Goal: Task Accomplishment & Management: Use online tool/utility

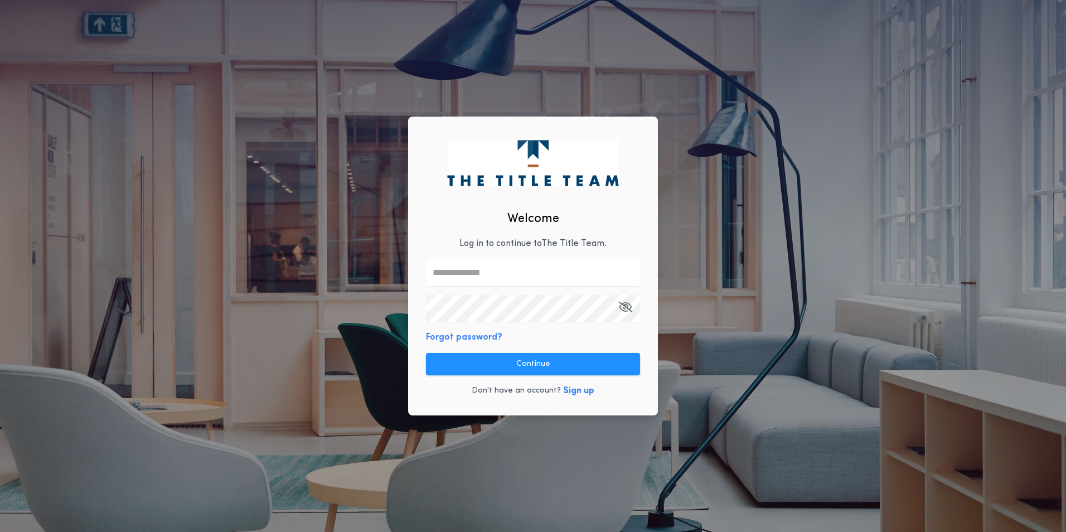
type input "**********"
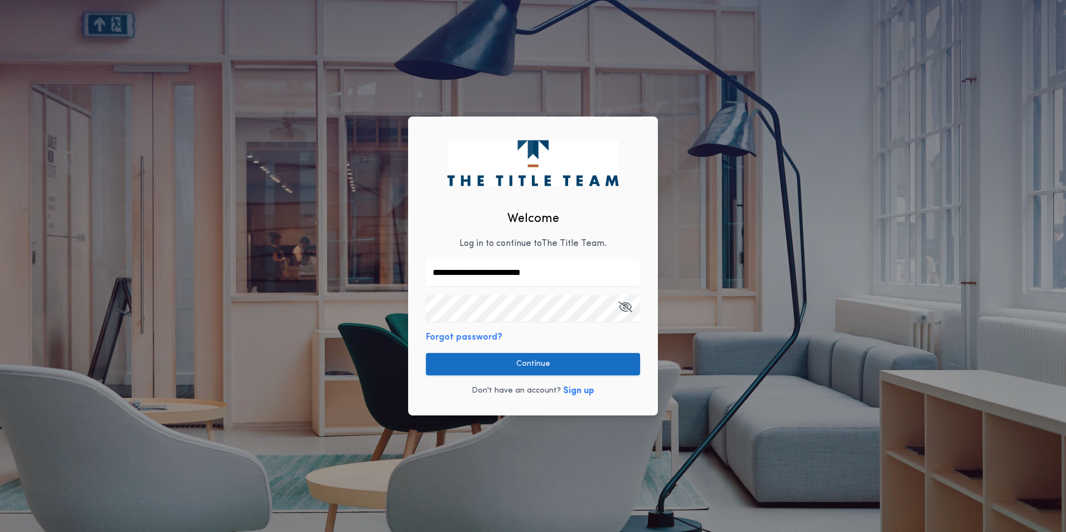
click at [536, 362] on button "Continue" at bounding box center [533, 364] width 214 height 22
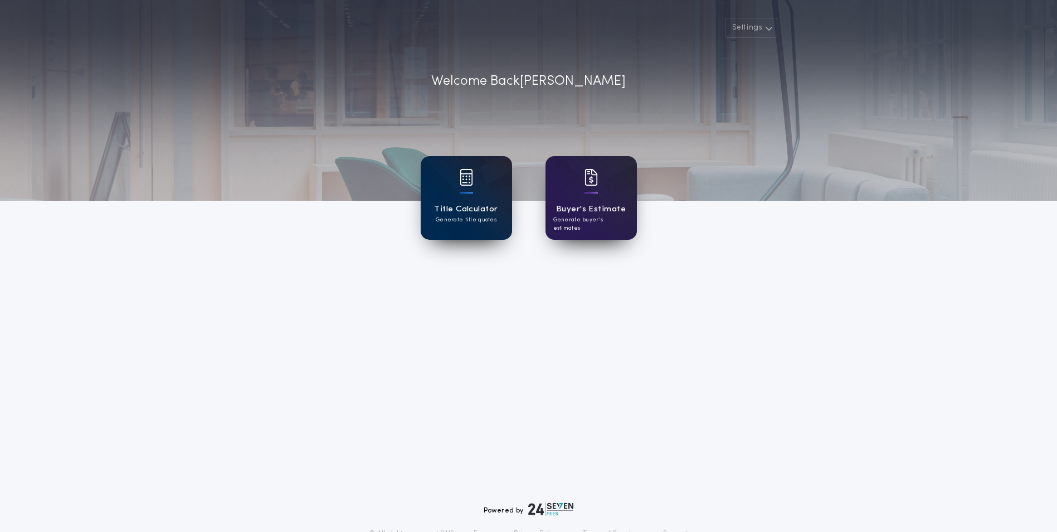
click at [466, 226] on div "Title Calculator Generate title quotes" at bounding box center [466, 198] width 91 height 84
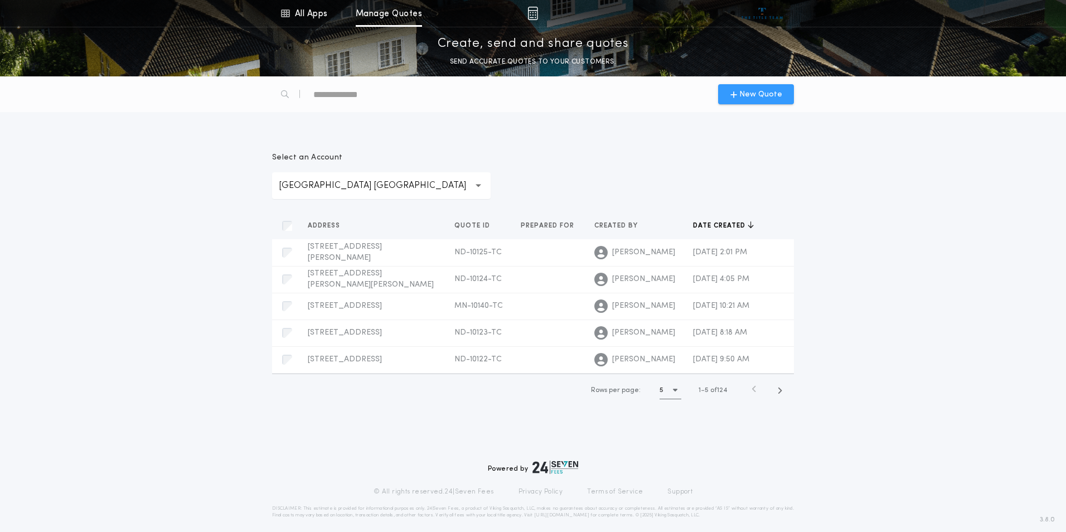
click at [747, 95] on span "New Quote" at bounding box center [760, 95] width 43 height 12
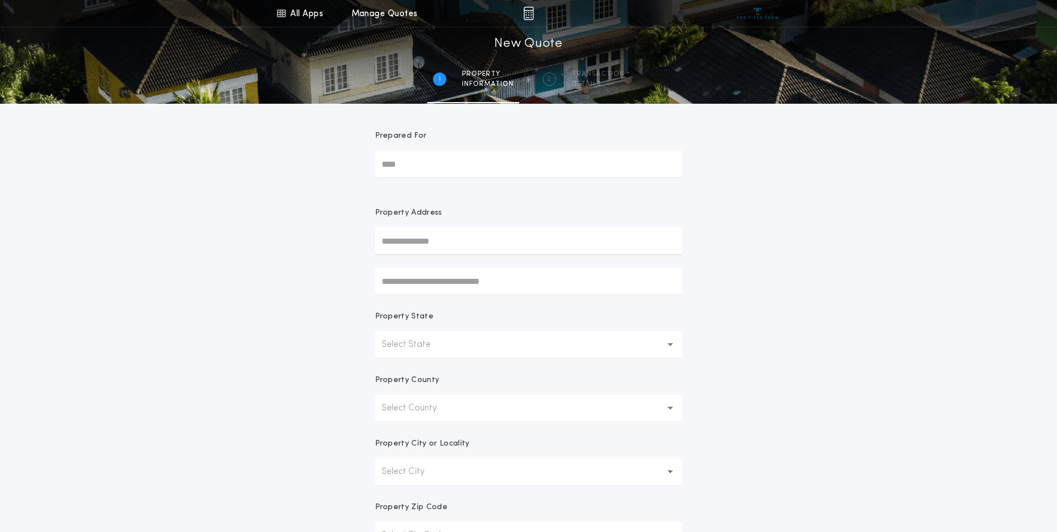
click at [410, 164] on input "Prepared For" at bounding box center [529, 164] width 308 height 27
click at [418, 239] on input "text" at bounding box center [529, 240] width 308 height 27
click at [457, 261] on button "[STREET_ADDRESS]" at bounding box center [529, 263] width 308 height 17
type input "**********"
click at [1006, 246] on div "**********" at bounding box center [528, 318] width 1057 height 637
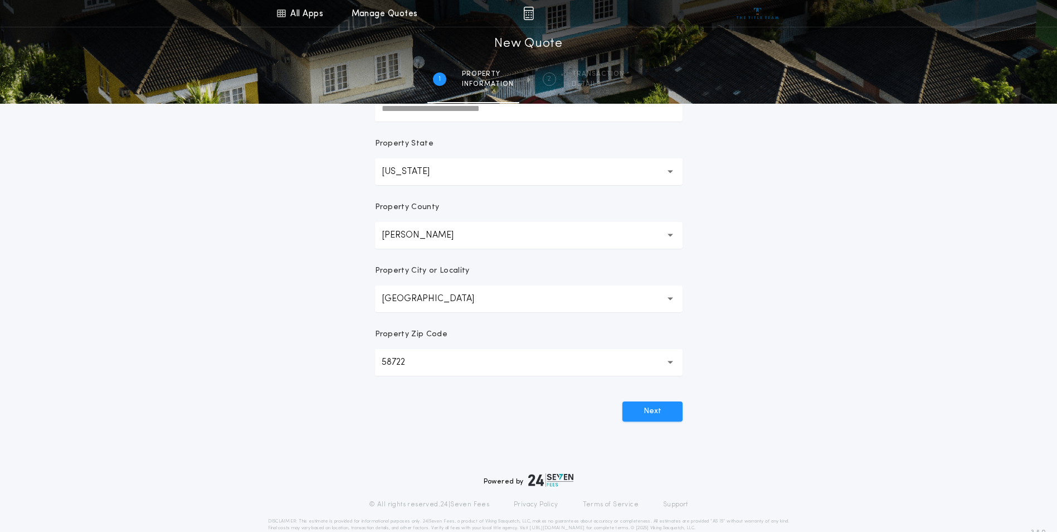
scroll to position [195, 0]
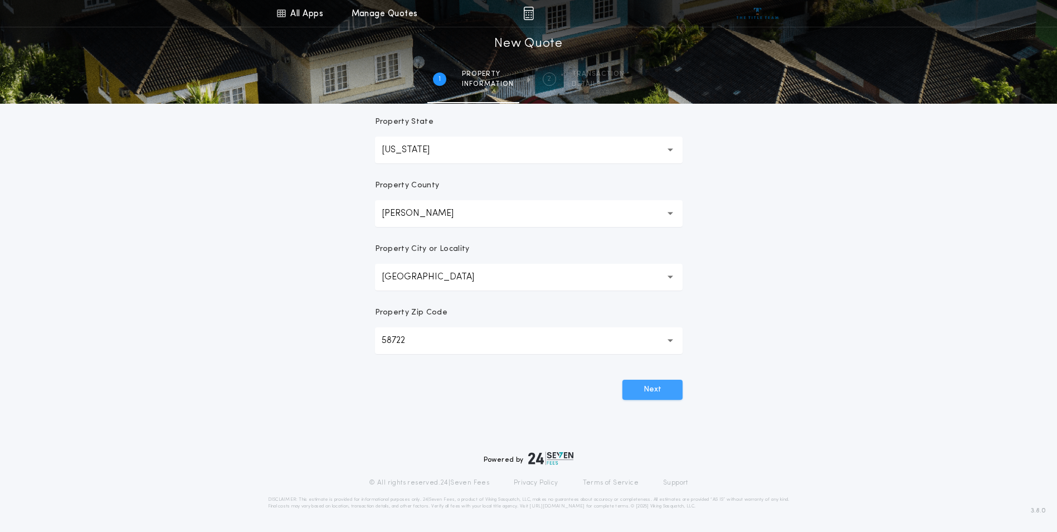
click at [672, 394] on button "Next" at bounding box center [653, 390] width 60 height 20
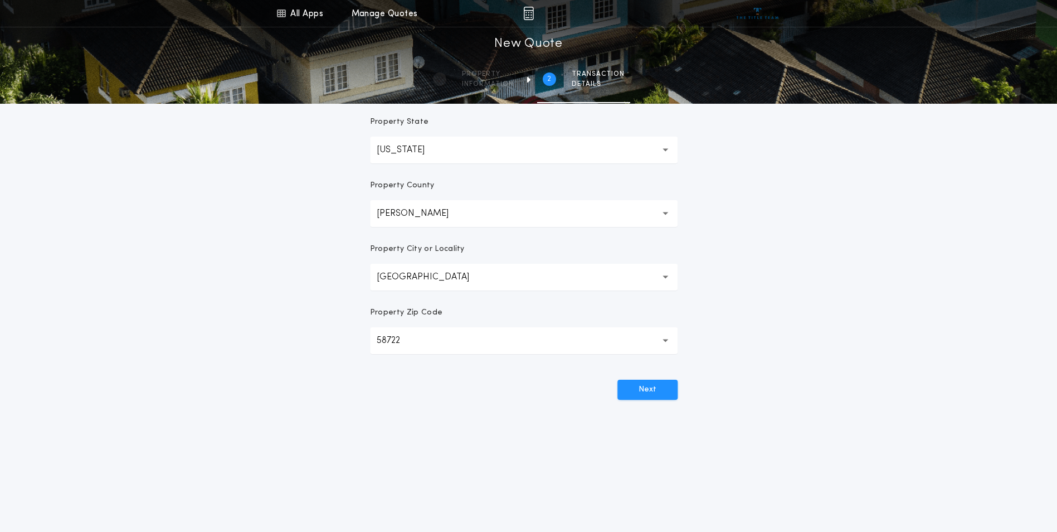
scroll to position [0, 0]
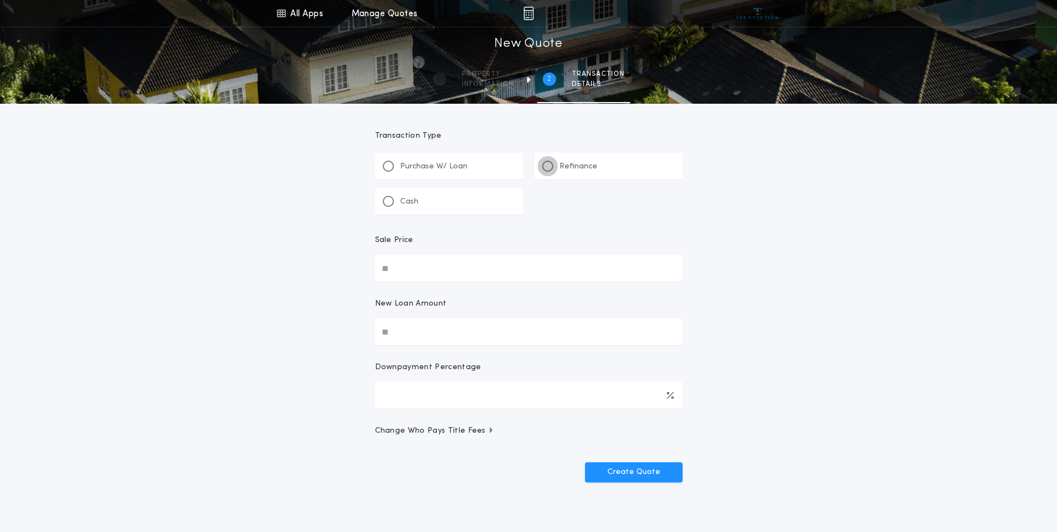
click at [547, 166] on div at bounding box center [548, 166] width 6 height 6
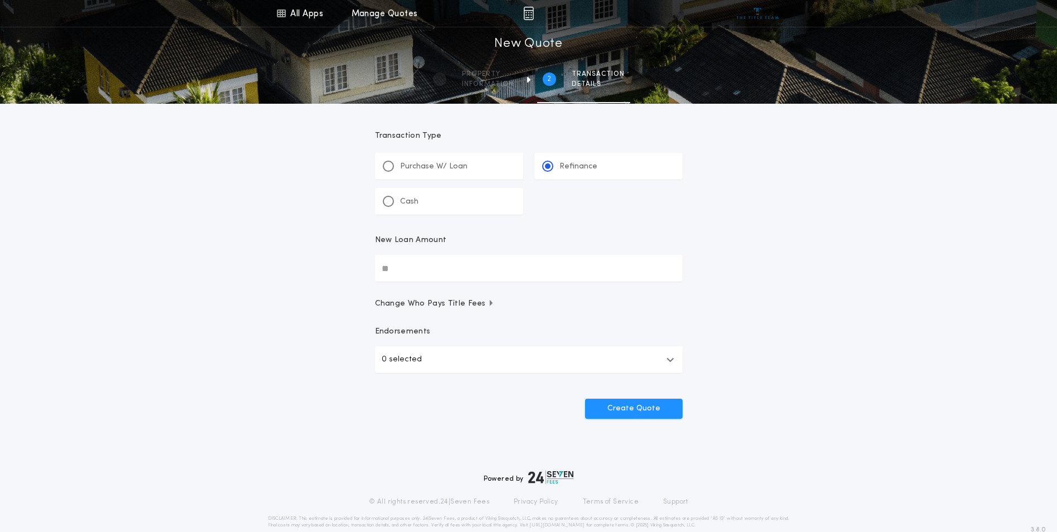
click at [418, 271] on input "New Loan Amount" at bounding box center [529, 268] width 308 height 27
type input "********"
click at [864, 244] on div "All Apps Title Calculator Buyer's Estimate Menu All Apps Manage Quotes 2 /2 New…" at bounding box center [528, 231] width 1057 height 462
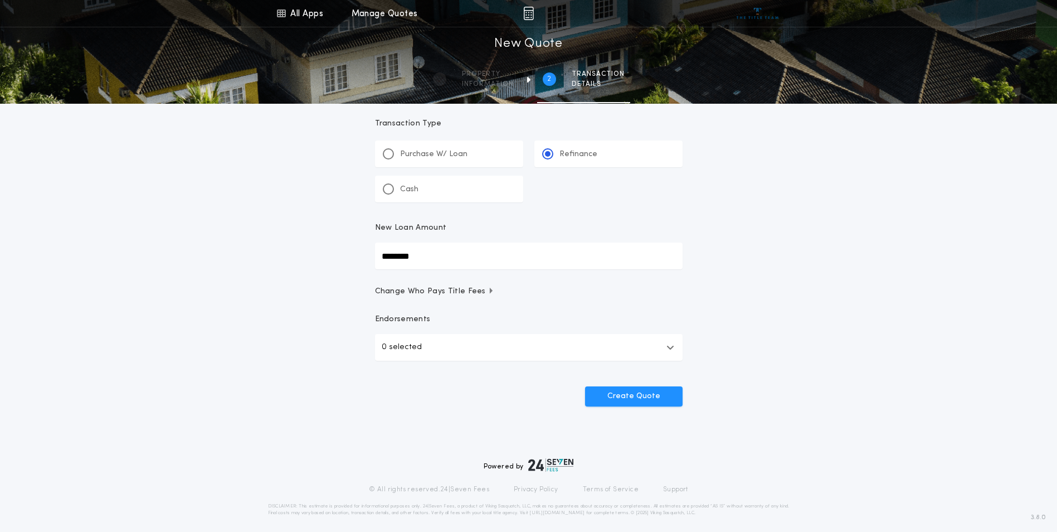
scroll to position [19, 0]
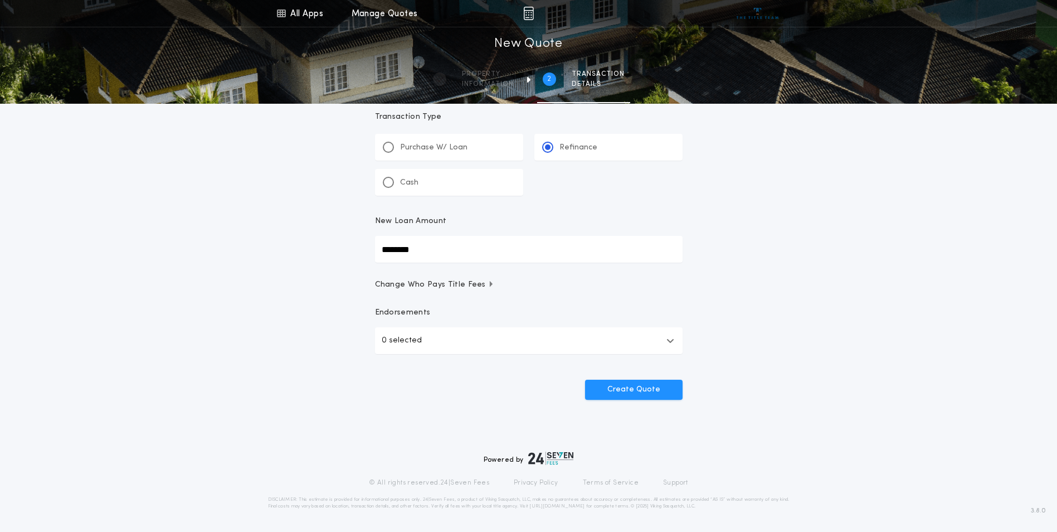
click at [664, 343] on button "0 selected" at bounding box center [529, 340] width 308 height 27
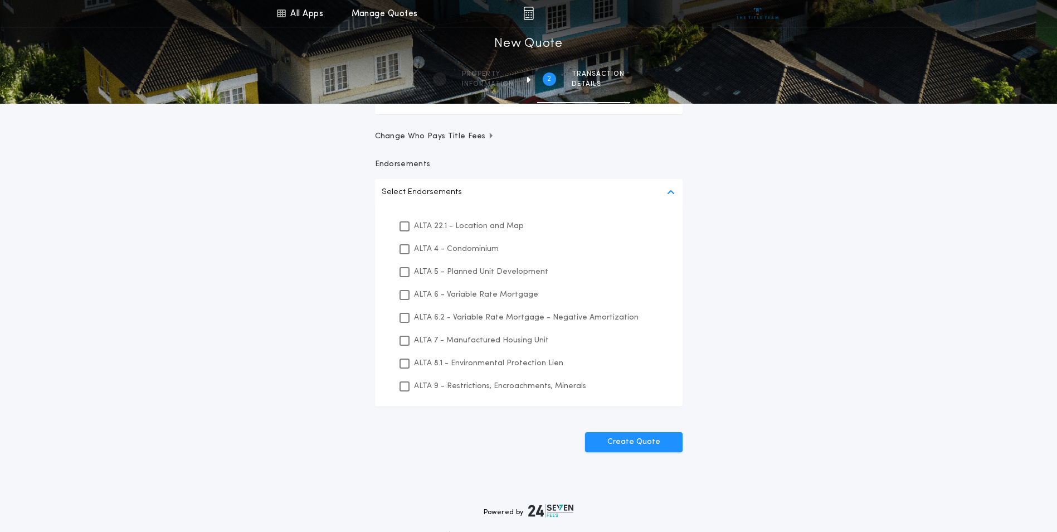
scroll to position [168, 0]
click at [407, 223] on icon at bounding box center [404, 226] width 7 height 8
click at [407, 363] on icon at bounding box center [404, 363] width 7 height 8
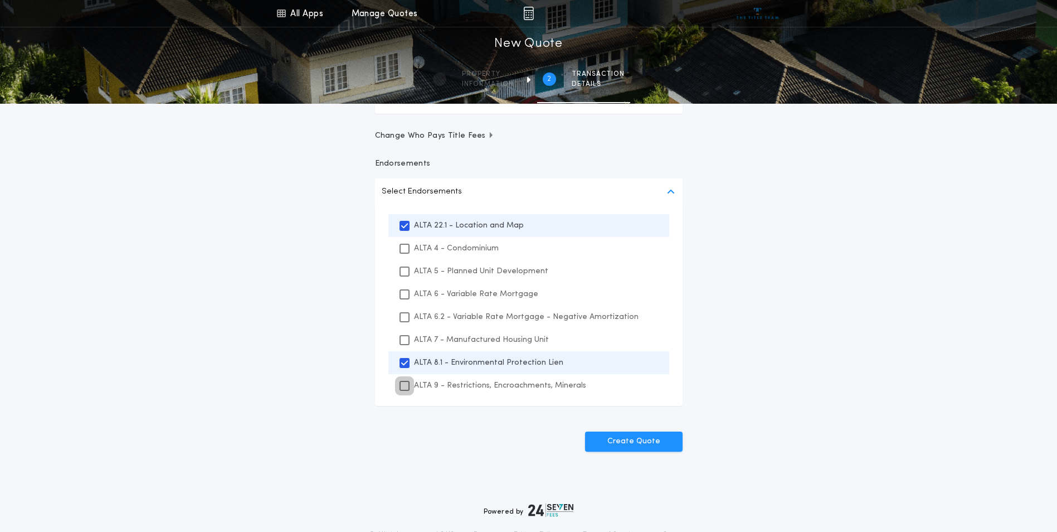
click at [402, 387] on icon at bounding box center [404, 386] width 7 height 8
click at [782, 375] on div "All Apps Title Calculator Buyer's Estimate Menu All Apps Manage Quotes 2 /2 New…" at bounding box center [528, 163] width 1057 height 662
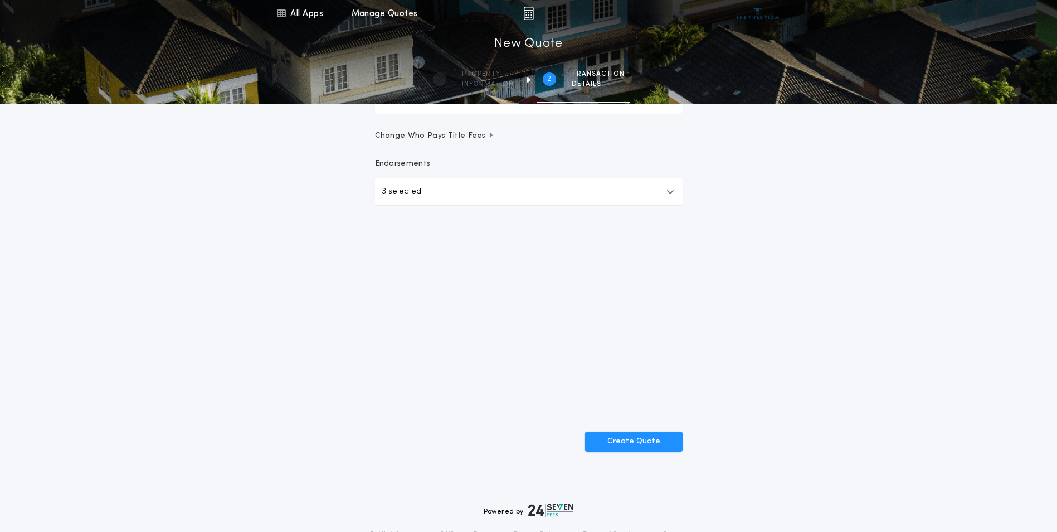
scroll to position [19, 0]
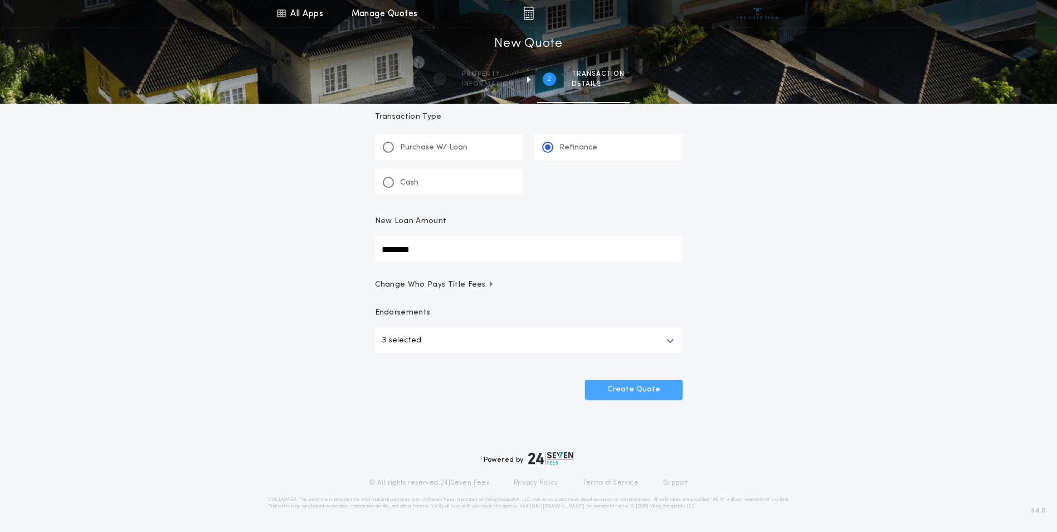
click at [635, 393] on button "Create Quote" at bounding box center [634, 390] width 98 height 20
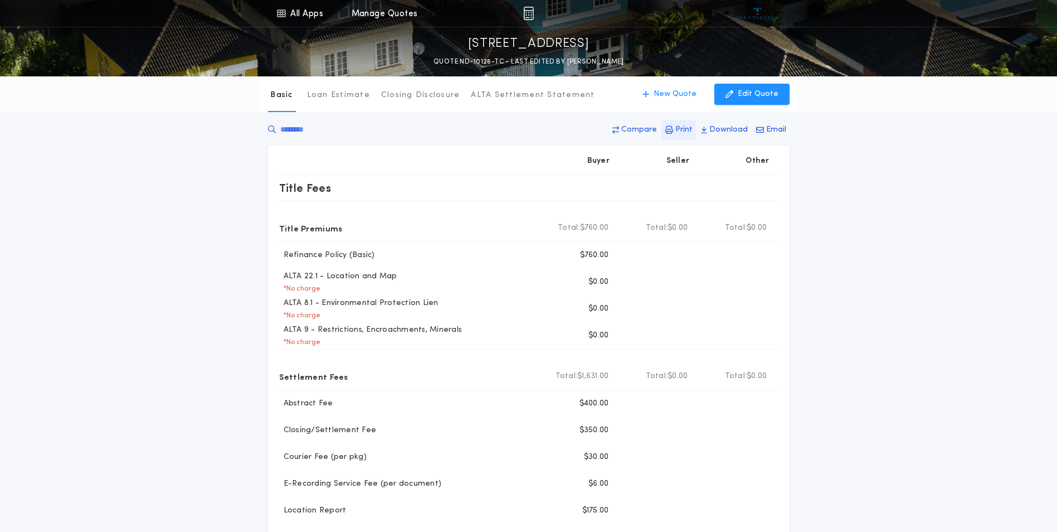
click at [688, 128] on p "Print" at bounding box center [684, 129] width 17 height 11
